Goal: Task Accomplishment & Management: Use online tool/utility

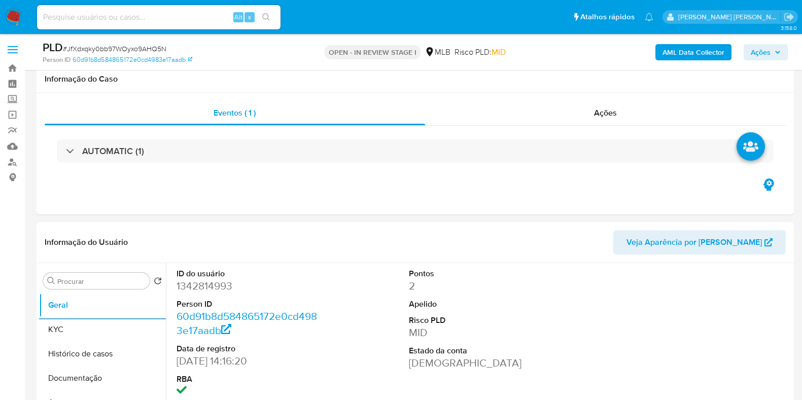
select select "10"
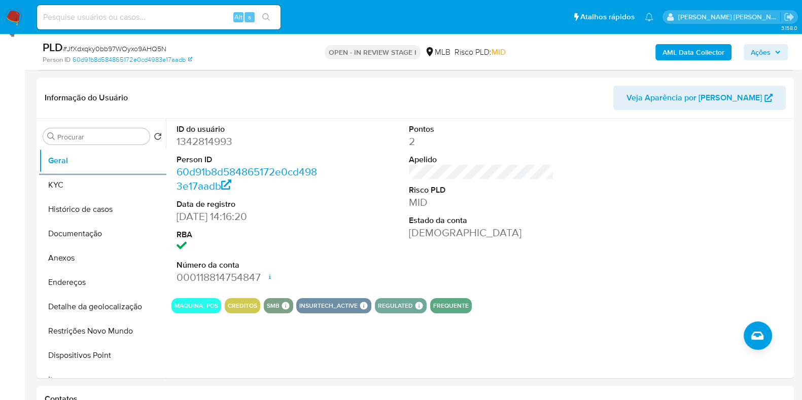
click at [93, 182] on button "KYC" at bounding box center [102, 185] width 127 height 24
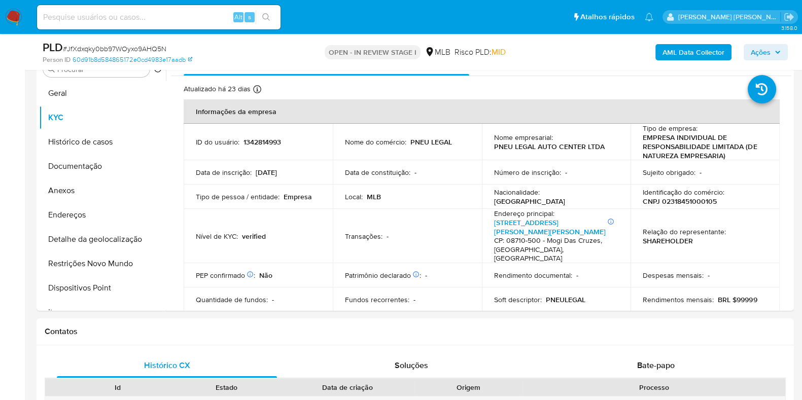
scroll to position [205, 0]
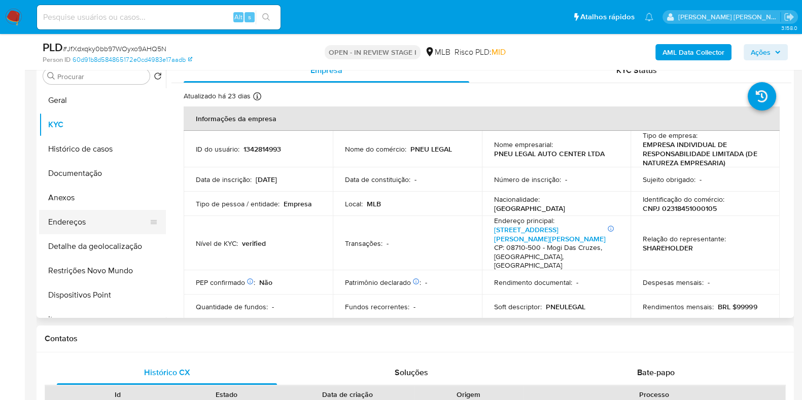
click at [108, 222] on button "Endereços" at bounding box center [98, 222] width 119 height 24
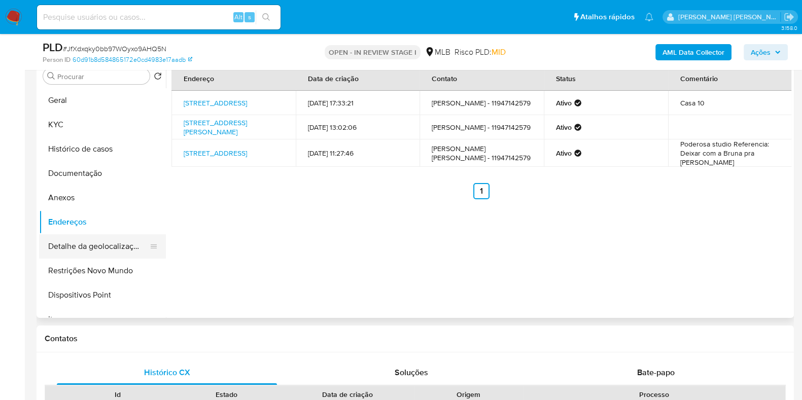
click at [84, 242] on button "Detalhe da geolocalização" at bounding box center [98, 246] width 119 height 24
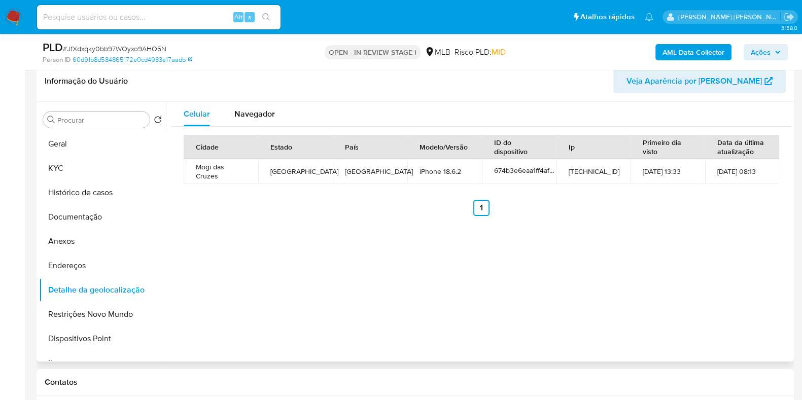
scroll to position [142, 0]
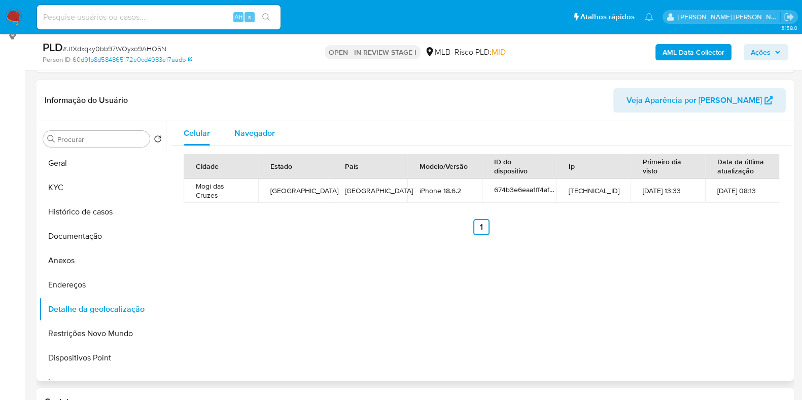
click at [278, 142] on button "Navegador" at bounding box center [254, 133] width 65 height 24
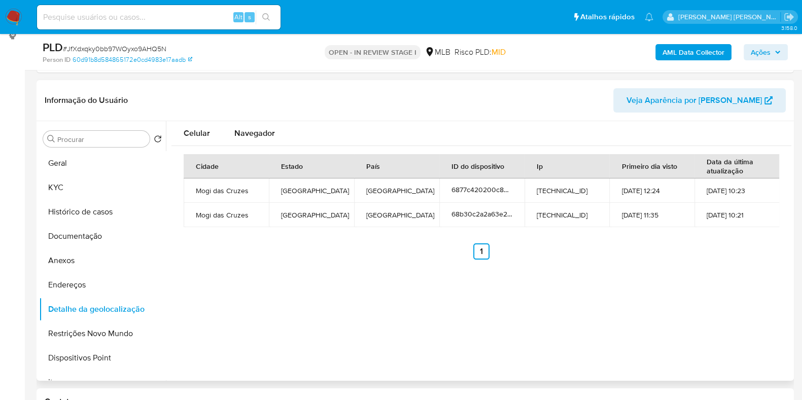
type button "1"
click at [86, 337] on button "Restrições Novo Mundo" at bounding box center [98, 334] width 119 height 24
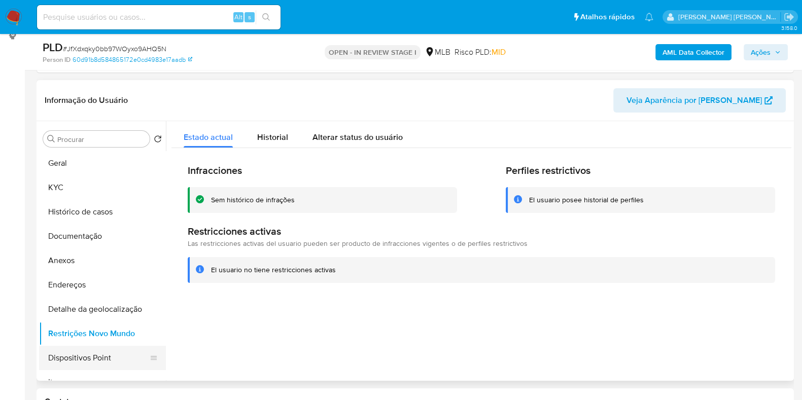
click at [89, 359] on button "Dispositivos Point" at bounding box center [98, 358] width 119 height 24
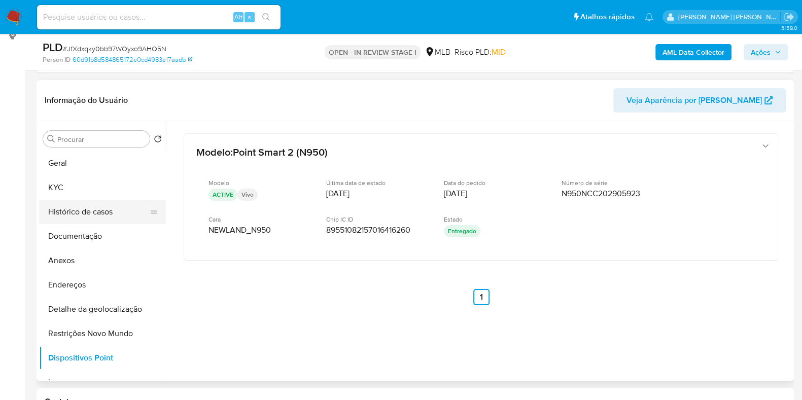
scroll to position [15, 0]
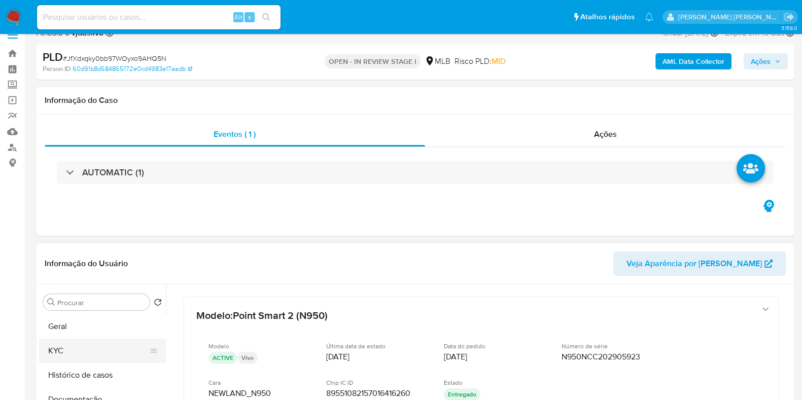
click at [64, 347] on button "KYC" at bounding box center [98, 351] width 119 height 24
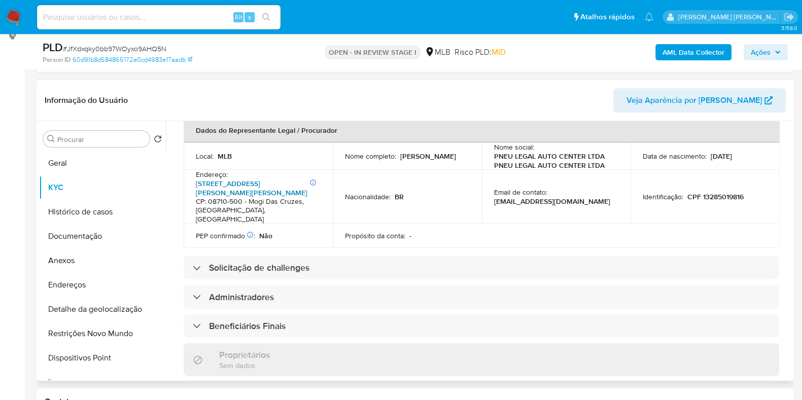
scroll to position [317, 0]
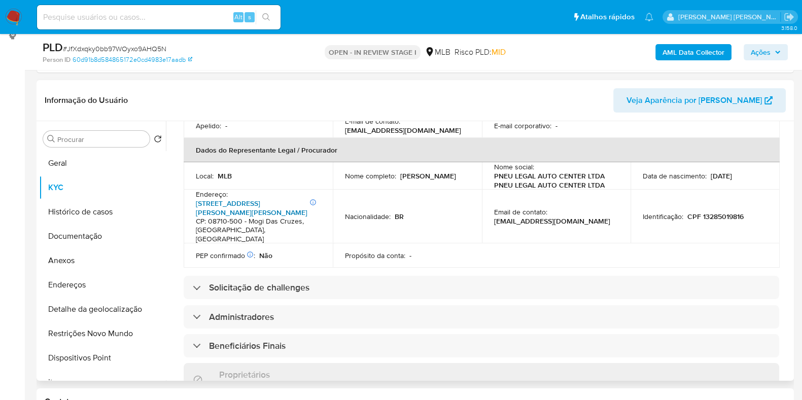
click at [230, 198] on link "[STREET_ADDRESS][PERSON_NAME][PERSON_NAME]" at bounding box center [252, 207] width 112 height 19
click at [694, 50] on b "AML Data Collector" at bounding box center [694, 52] width 62 height 16
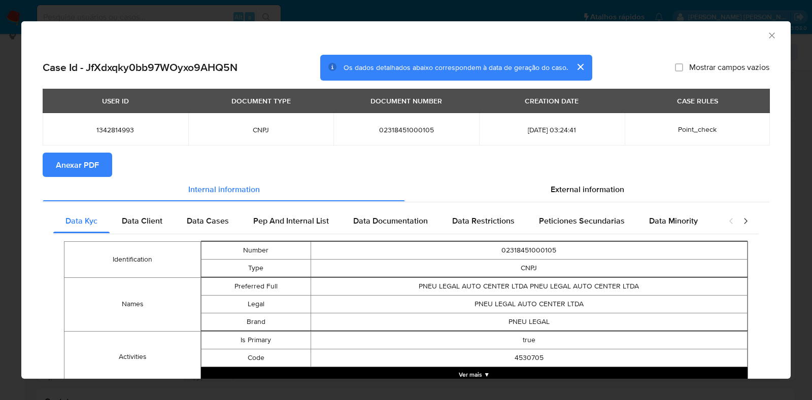
click at [54, 162] on button "Anexar PDF" at bounding box center [78, 165] width 70 height 24
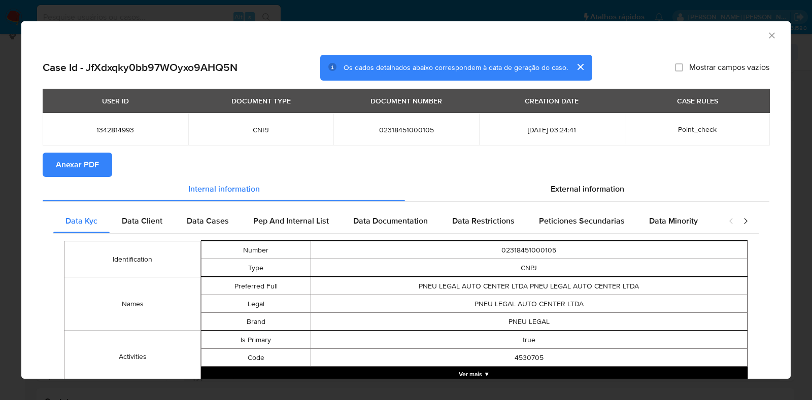
click at [767, 38] on icon "Fechar a janela" at bounding box center [772, 35] width 10 height 10
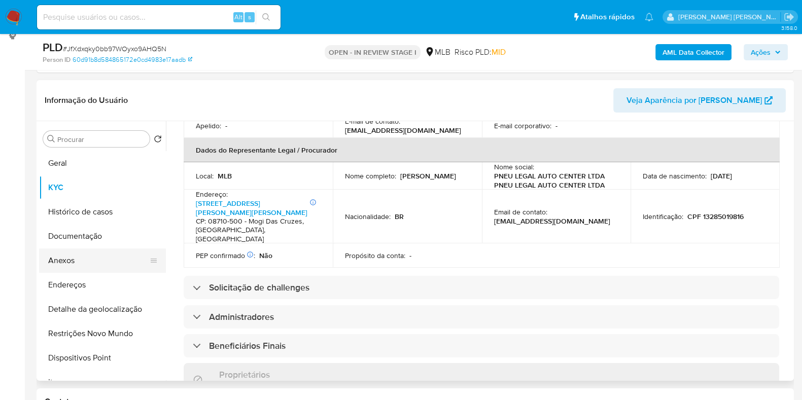
click at [70, 263] on button "Anexos" at bounding box center [98, 261] width 119 height 24
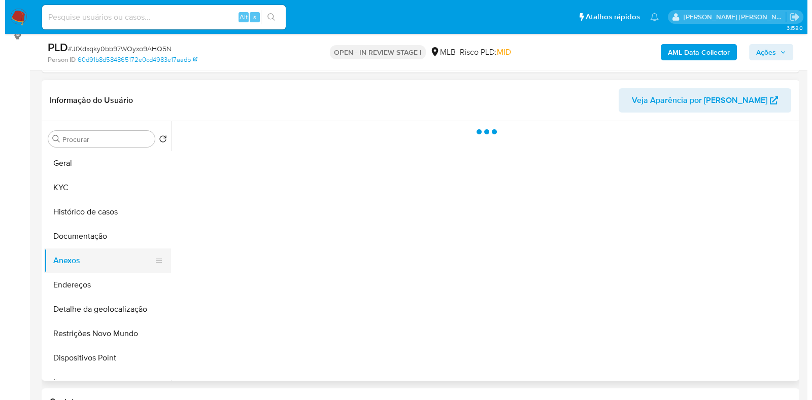
scroll to position [0, 0]
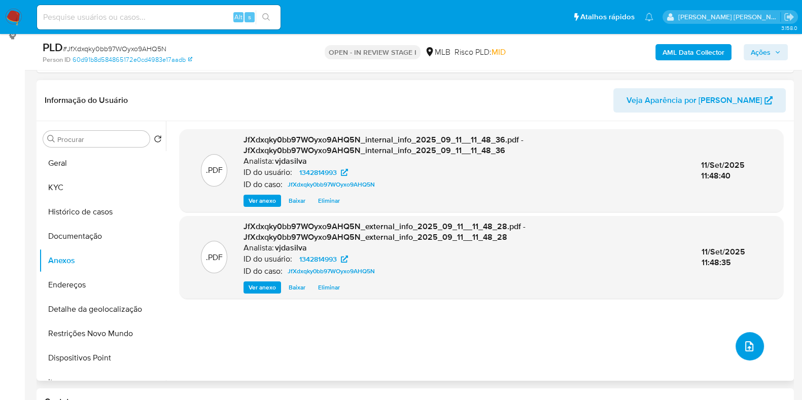
click at [743, 344] on icon "upload-file" at bounding box center [749, 347] width 12 height 12
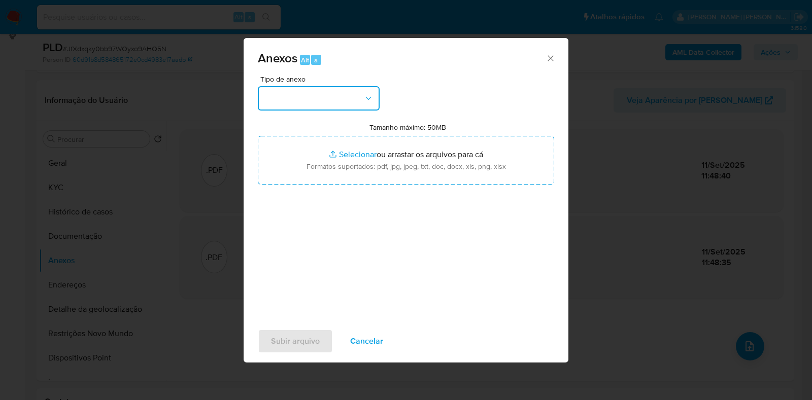
click at [364, 90] on button "button" at bounding box center [319, 98] width 122 height 24
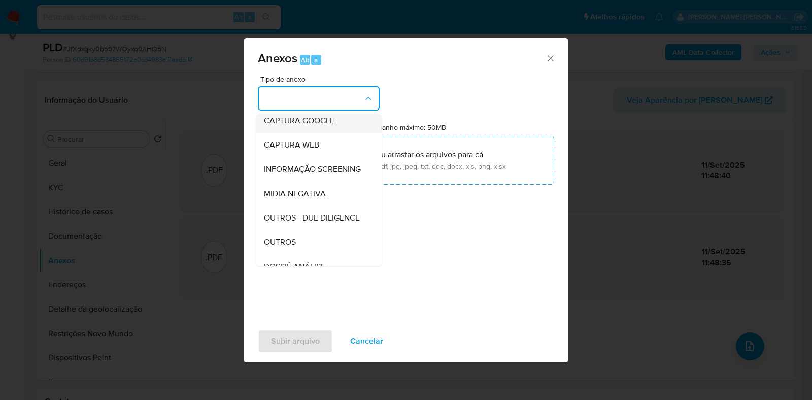
scroll to position [156, 0]
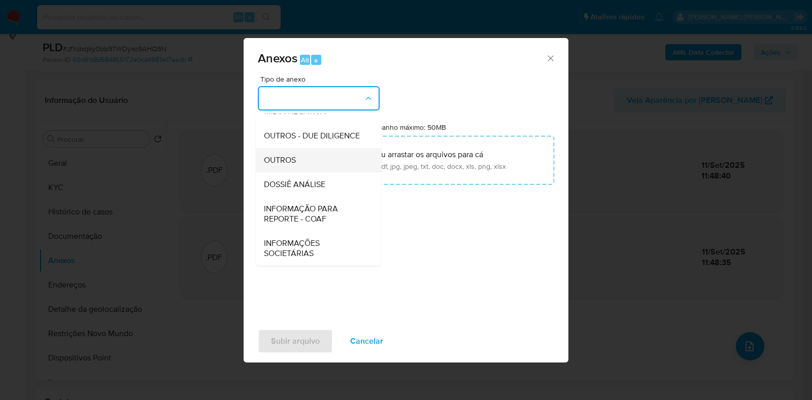
click at [302, 158] on div "OUTROS" at bounding box center [316, 160] width 104 height 24
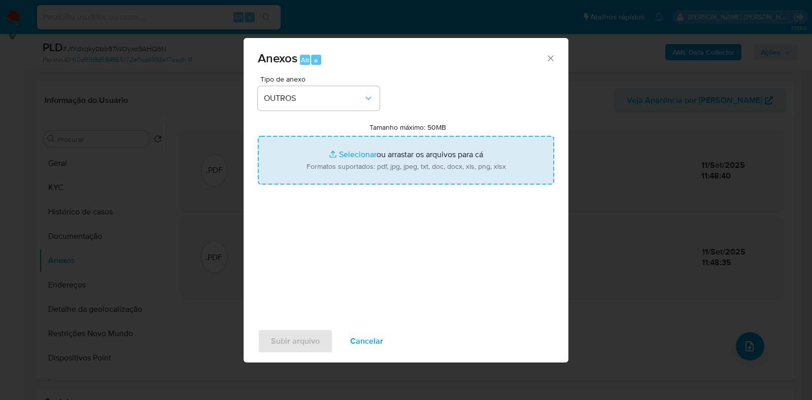
type input "C:\fakepath\Mulan - JfXdxqky0bb97WOyxo9AHQ5N - CNPJ 02318451000105 - PNEU LEGAL…"
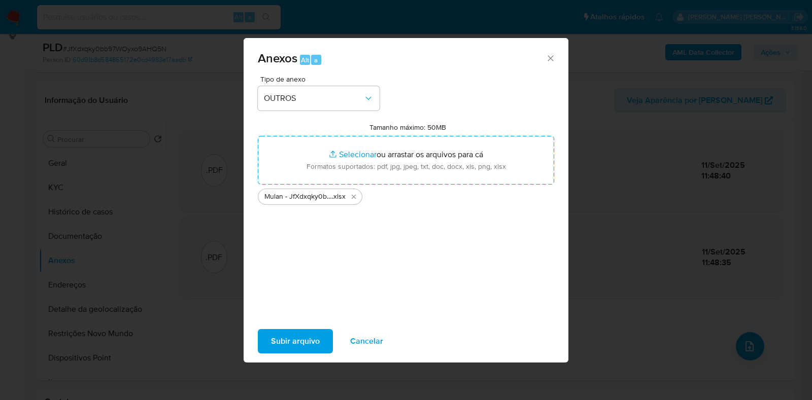
click at [293, 337] on span "Subir arquivo" at bounding box center [295, 341] width 49 height 22
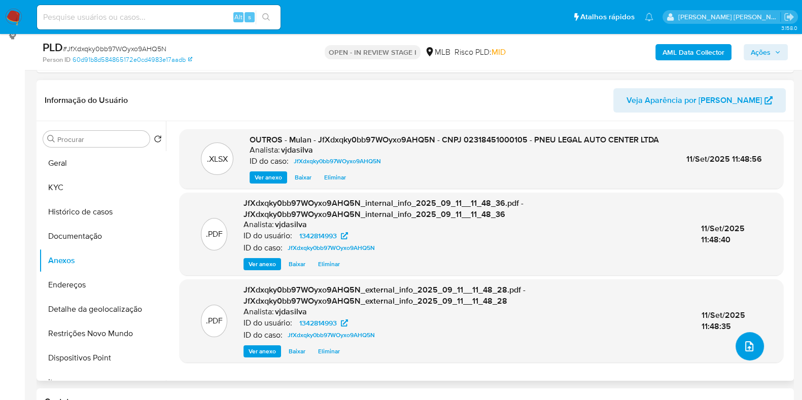
click at [749, 340] on button "upload-file" at bounding box center [750, 346] width 28 height 28
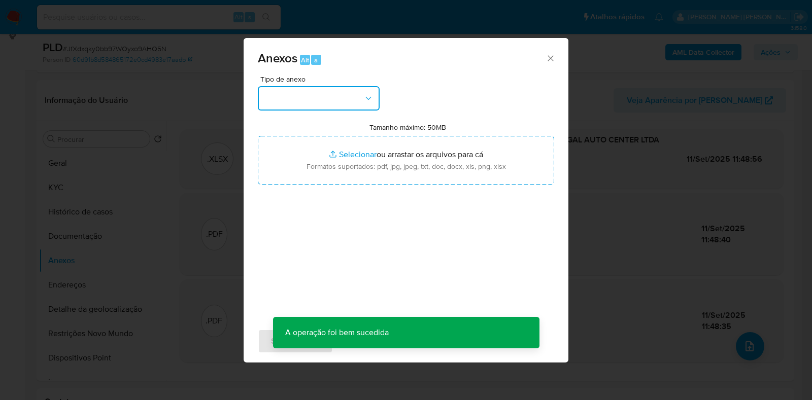
click at [366, 97] on icon "button" at bounding box center [368, 98] width 6 height 3
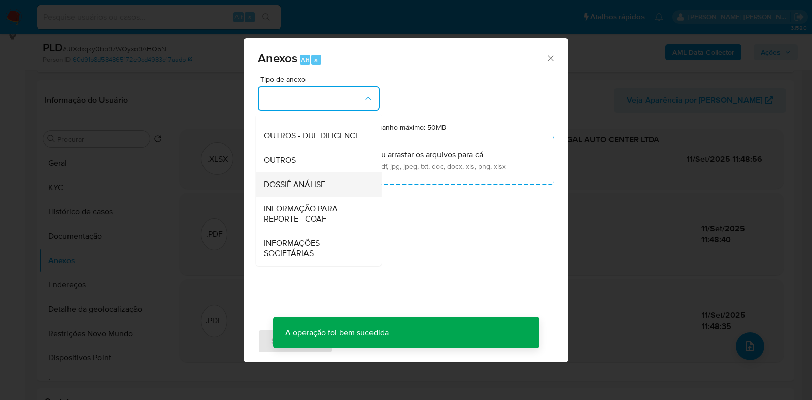
click at [315, 185] on span "DOSSIÊ ANÁLISE" at bounding box center [294, 185] width 61 height 10
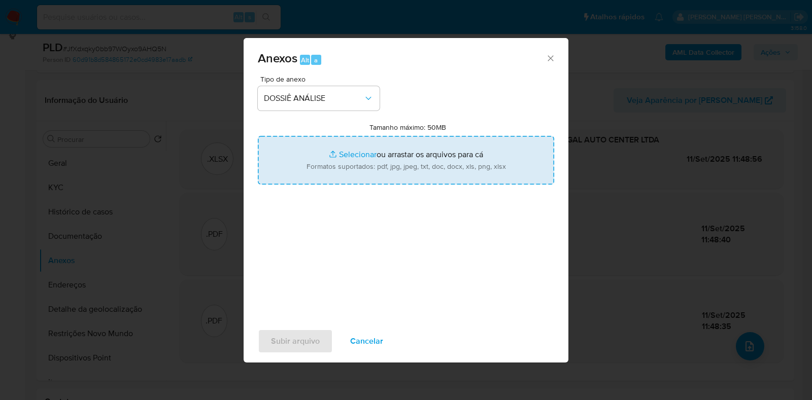
type input "C:\fakepath\SAR - XXXX - CNPJ 02318451000105 - PNEU LEGAL AUTO CENTER LTDA.pdf"
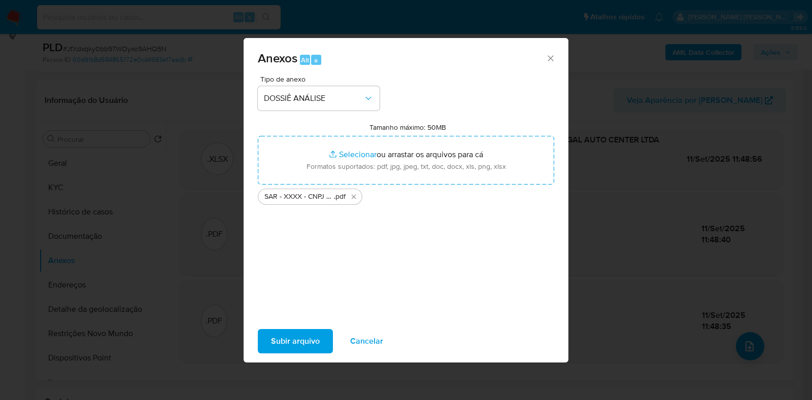
click at [271, 341] on span "Subir arquivo" at bounding box center [295, 341] width 49 height 22
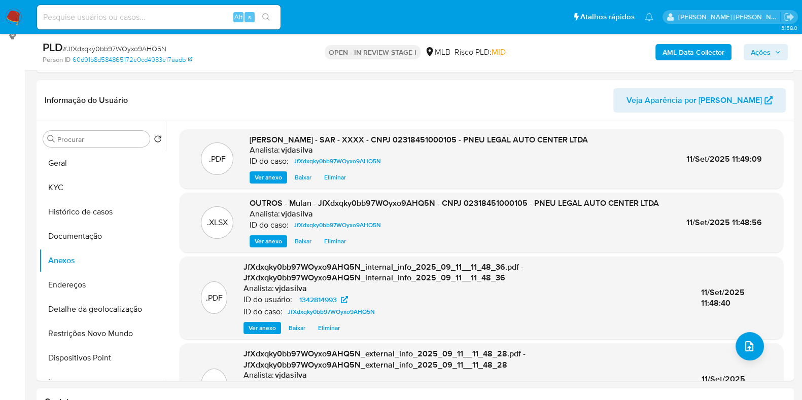
click at [756, 54] on span "Ações" at bounding box center [761, 52] width 20 height 16
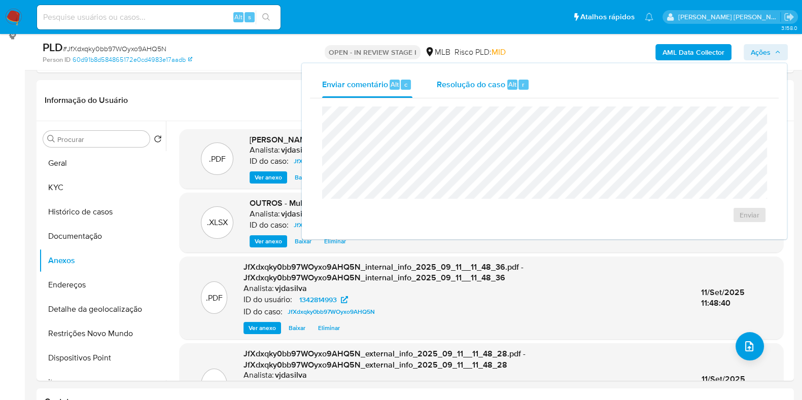
click at [456, 87] on span "Resolução do caso" at bounding box center [471, 84] width 69 height 12
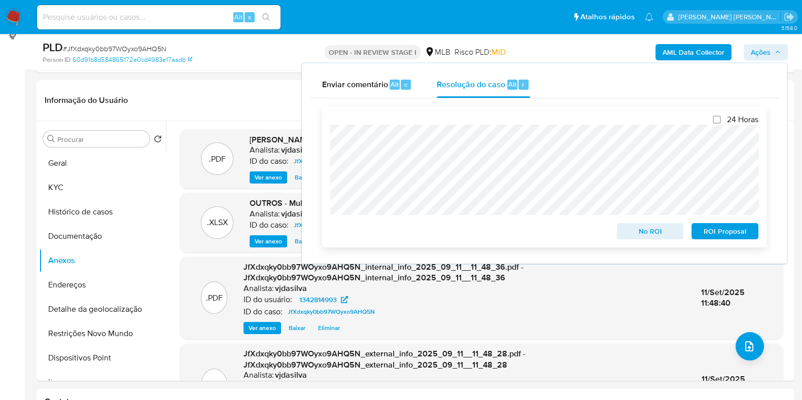
click at [708, 230] on span "ROI Proposal" at bounding box center [725, 231] width 53 height 14
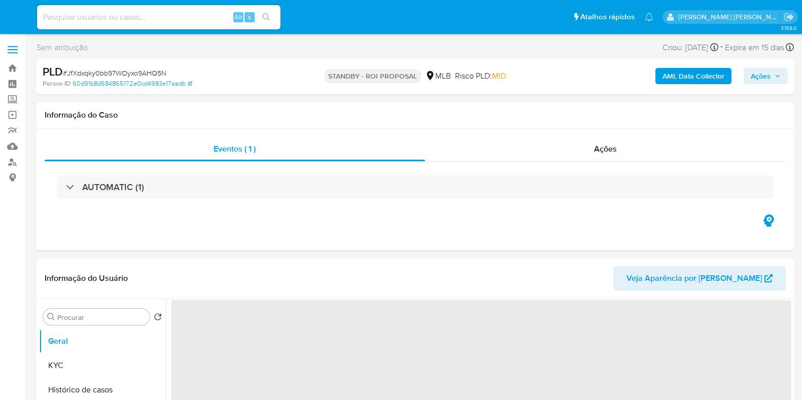
select select "10"
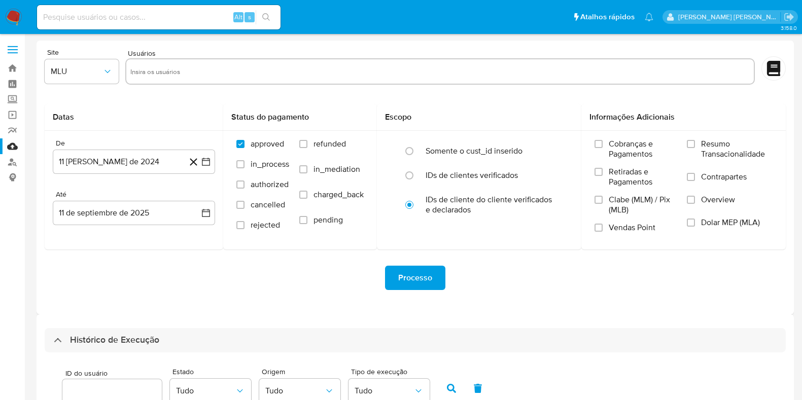
select select "25"
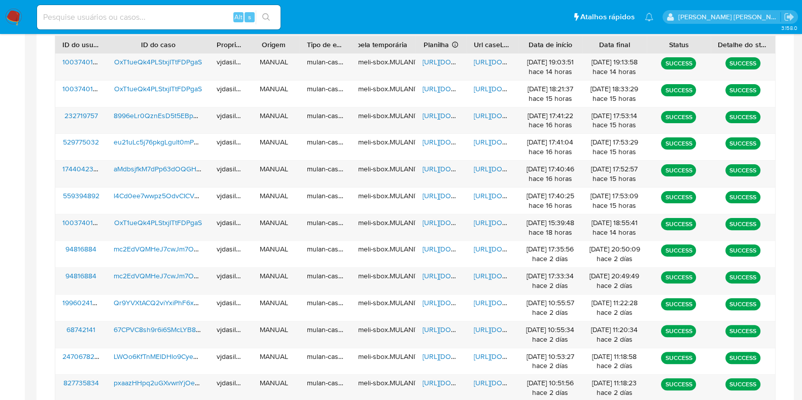
scroll to position [284, 0]
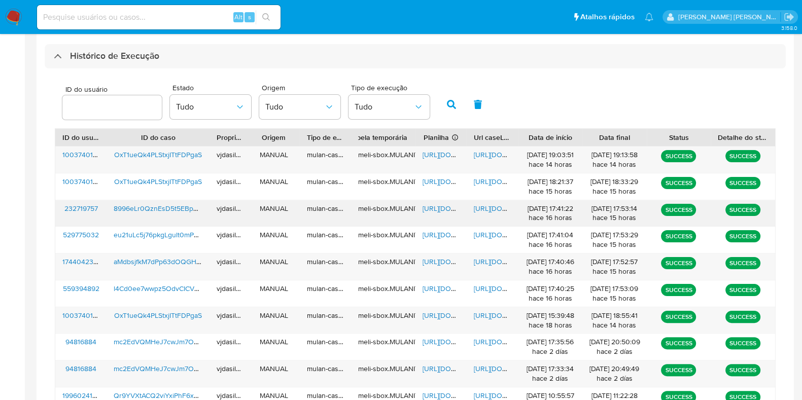
click at [487, 204] on span "https://docs.google.com/document/d/1Yy5jsCNbu0iUIJxio0yHq9vM4qmtBuFe-gqLodh3GRo…" at bounding box center [509, 209] width 70 height 10
click at [165, 208] on span "8996eLr0QznEsD5t5EBp9jjA" at bounding box center [159, 209] width 91 height 10
click at [431, 209] on span "https://docs.google.com/spreadsheets/d/1kexB4NB5FLj_ivsqU8yYFK6SUN8TRbEYxFVlIwr…" at bounding box center [458, 209] width 70 height 10
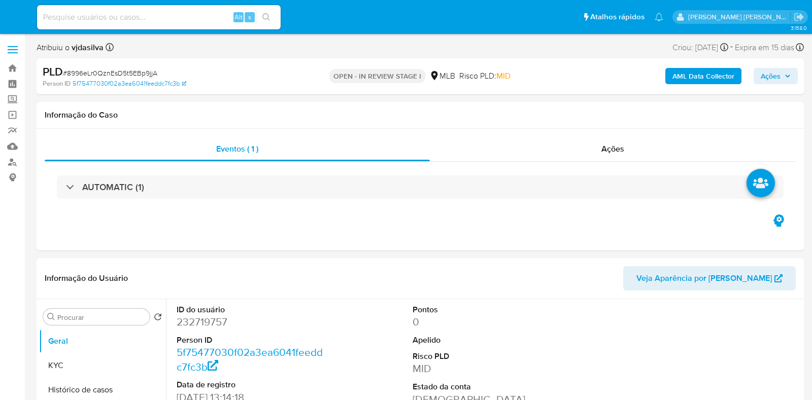
select select "10"
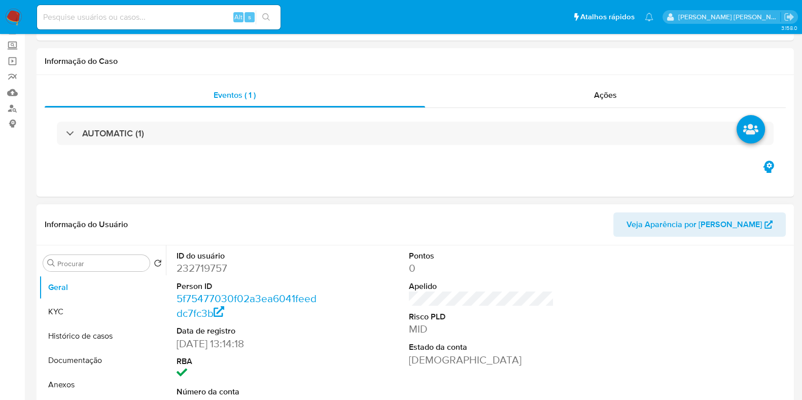
scroll to position [126, 0]
